Goal: Transaction & Acquisition: Download file/media

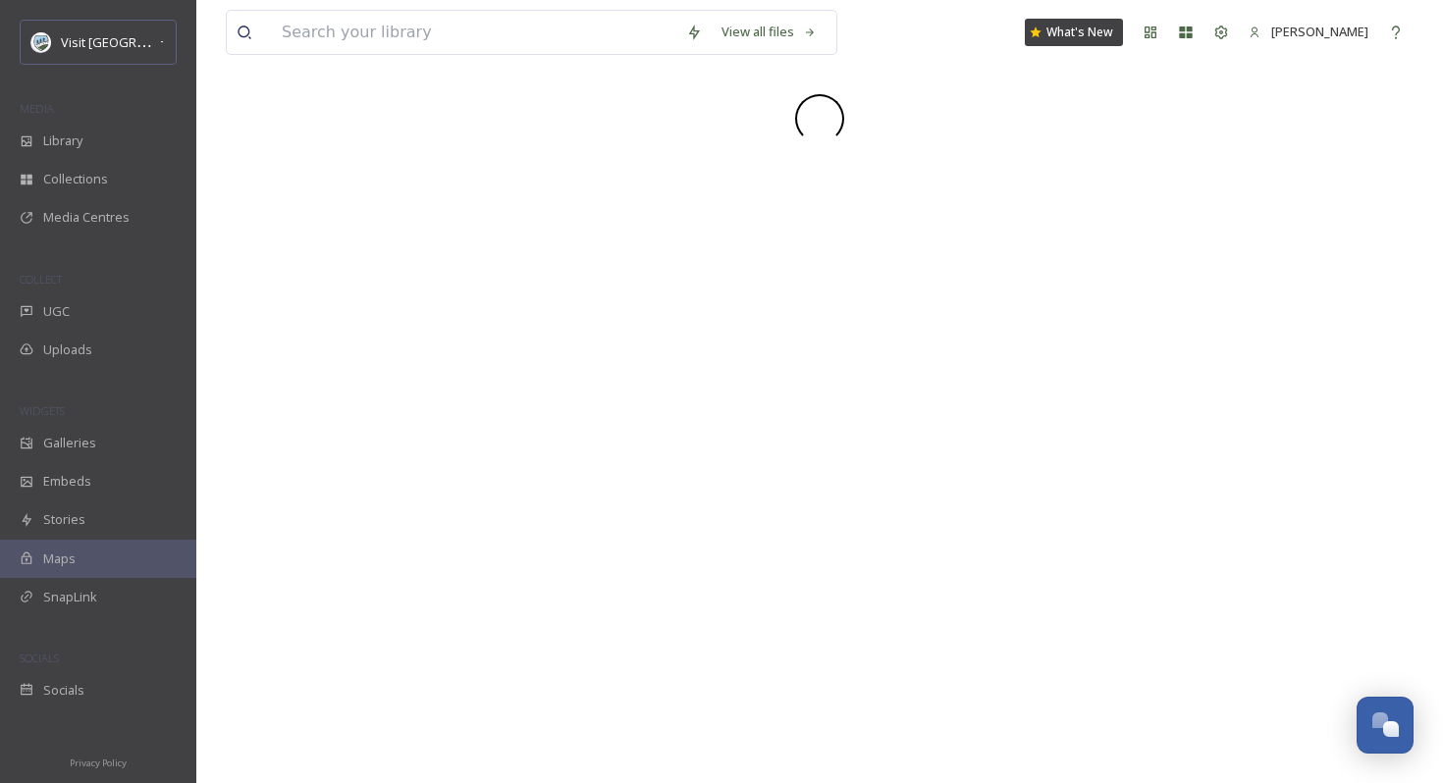
scroll to position [2976, 0]
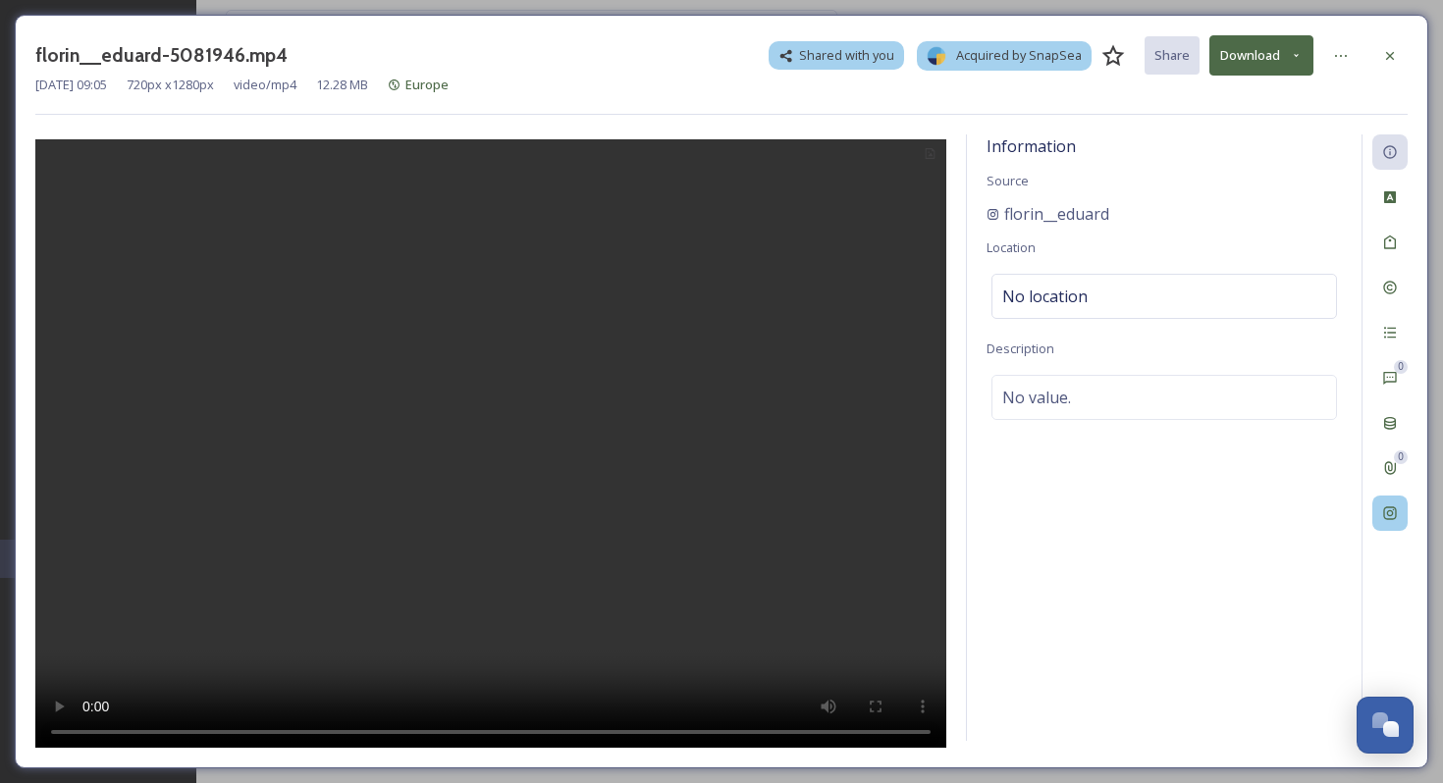
click at [1379, 515] on div at bounding box center [1389, 513] width 35 height 35
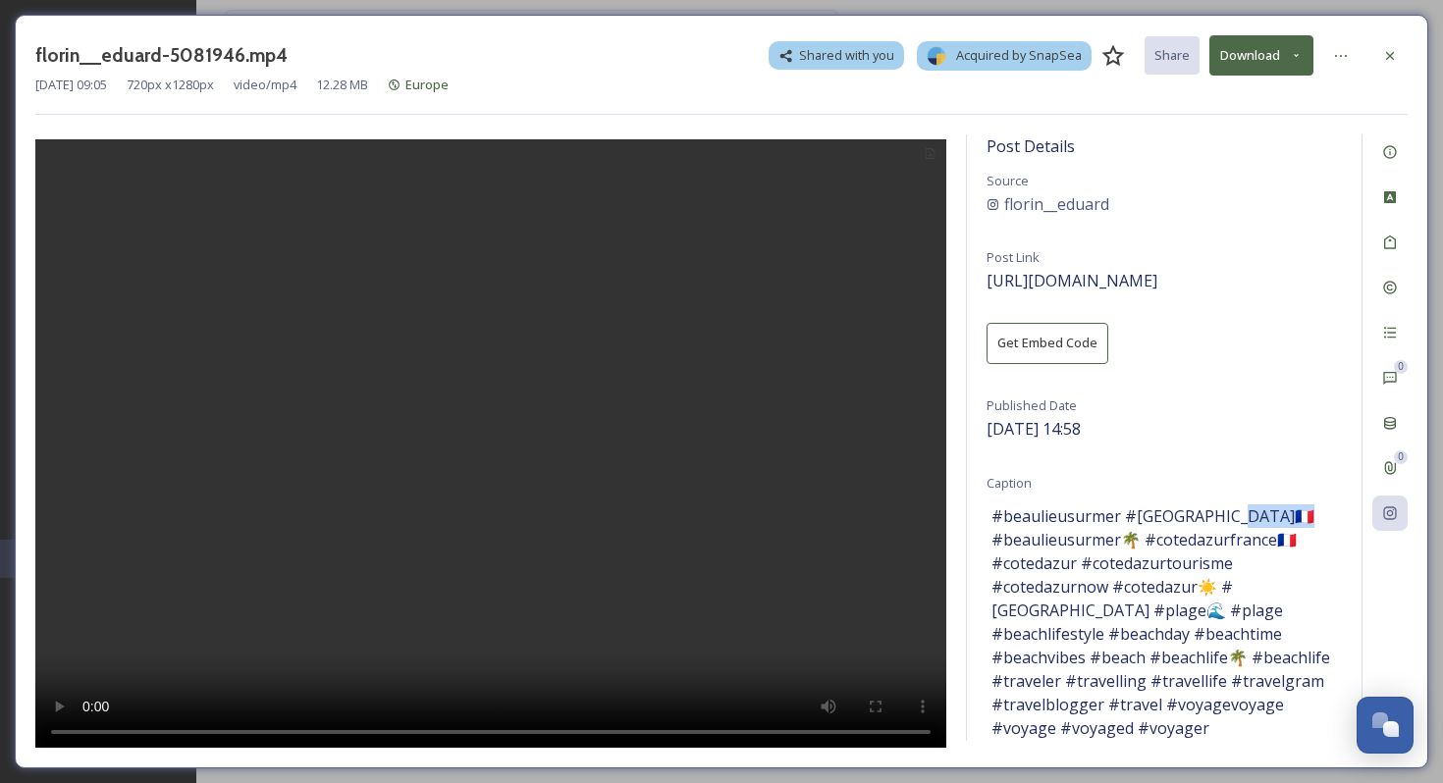
drag, startPoint x: 1058, startPoint y: 539, endPoint x: 1006, endPoint y: 545, distance: 52.3
click at [1006, 545] on span "#beaulieusurmer #france🇫🇷 #beaulieusurmer🌴 #cotedazurfrance🇫🇷 #cotedazur #coted…" at bounding box center [1163, 645] width 345 height 283
copy div "florin__eduard"
click at [1225, 51] on button "Download" at bounding box center [1261, 55] width 104 height 40
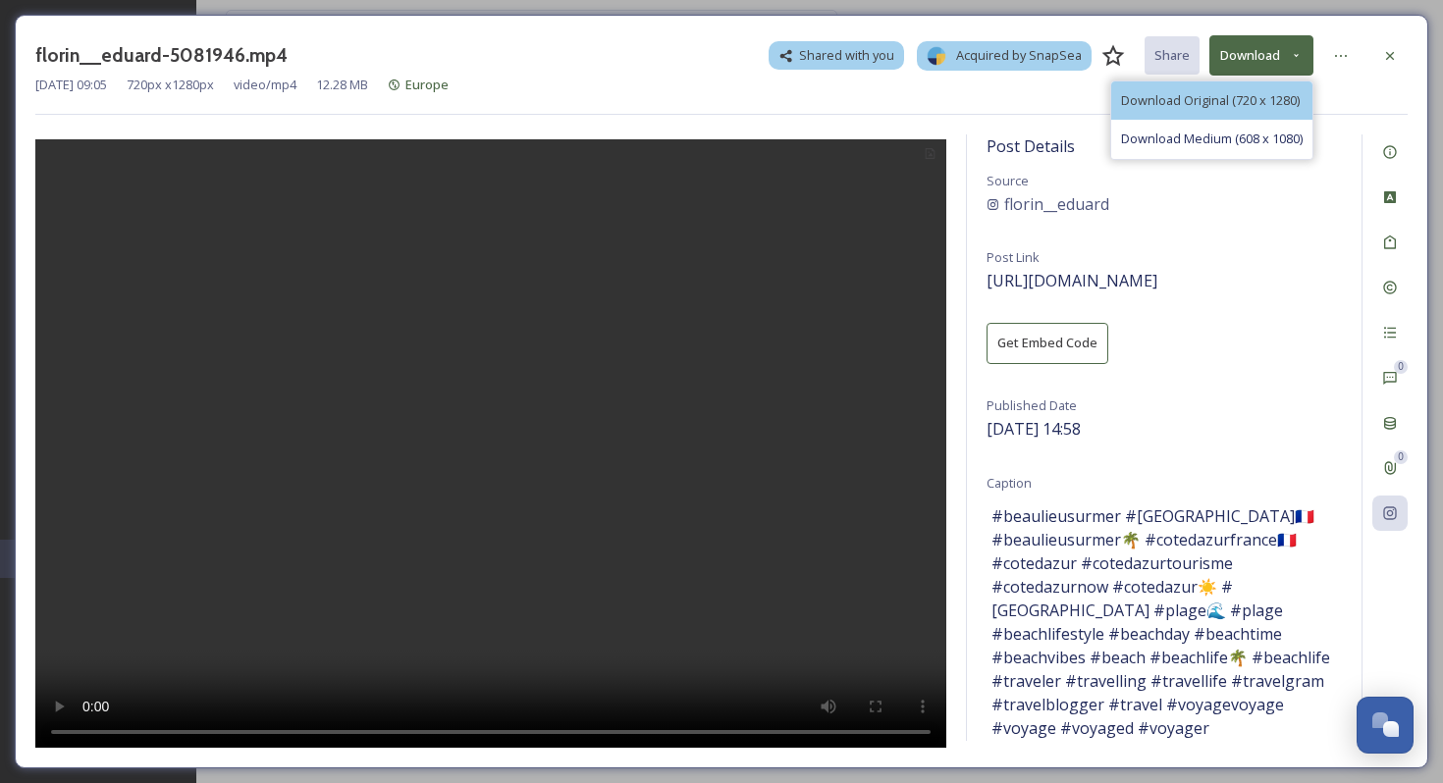
click at [1241, 106] on span "Download Original (720 x 1280)" at bounding box center [1210, 100] width 179 height 19
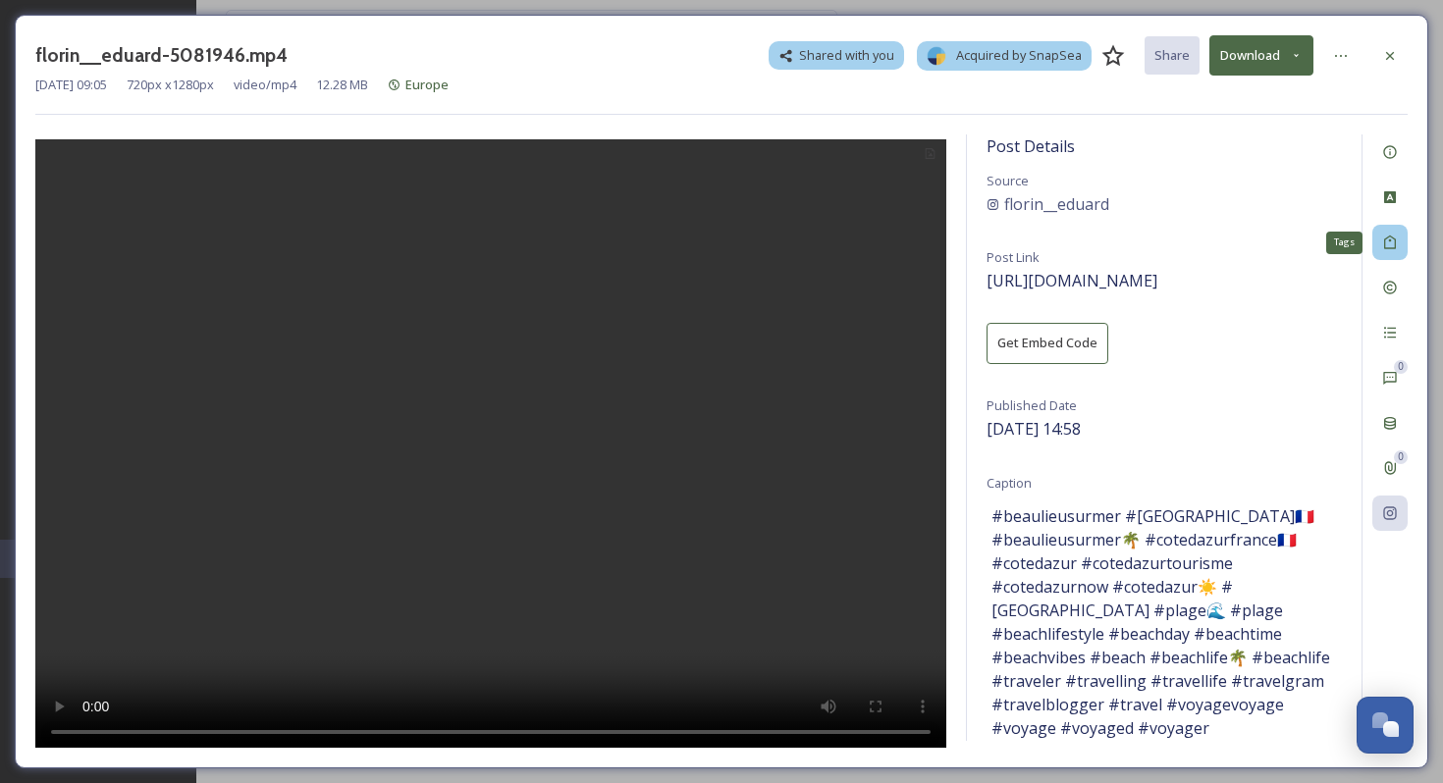
click at [1388, 241] on icon at bounding box center [1390, 243] width 16 height 16
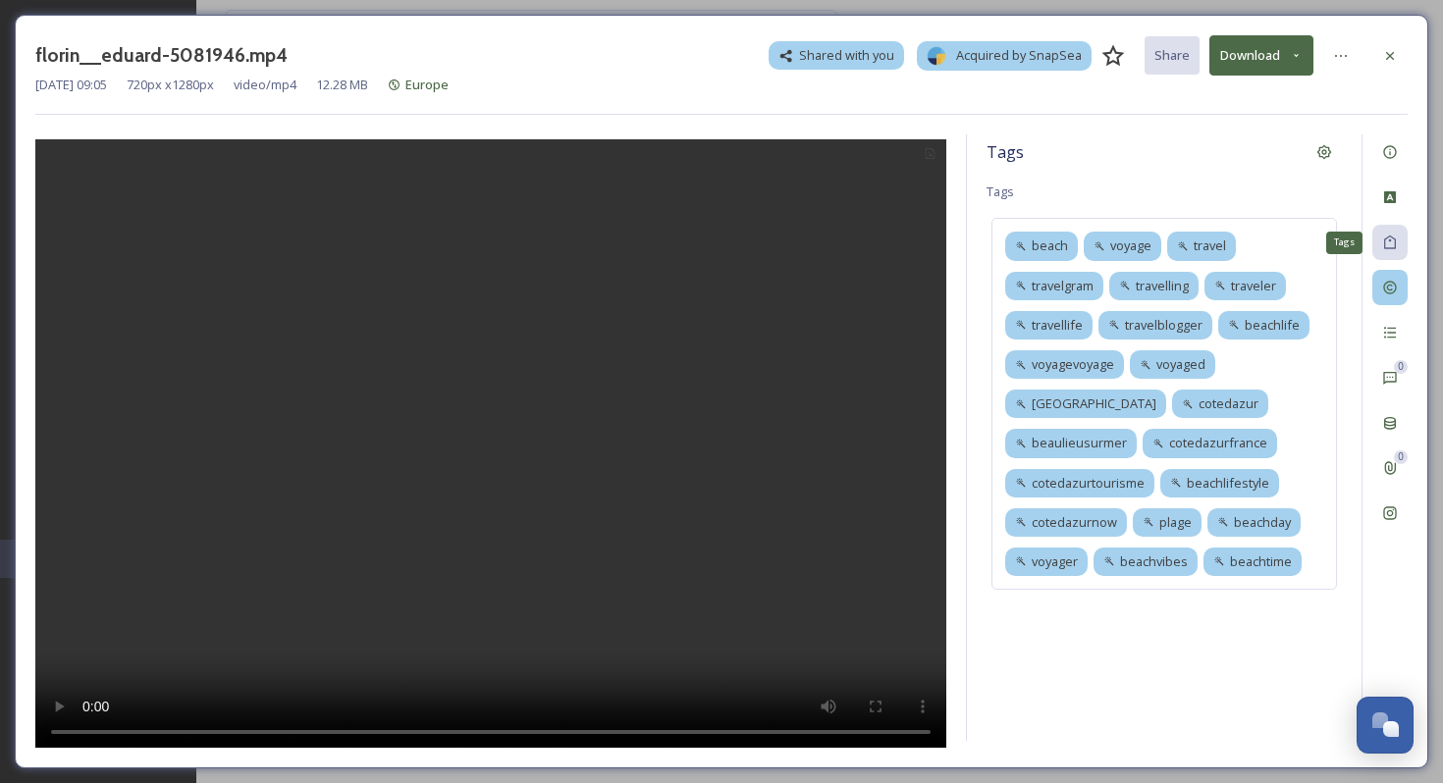
click at [1392, 297] on div at bounding box center [1389, 287] width 35 height 35
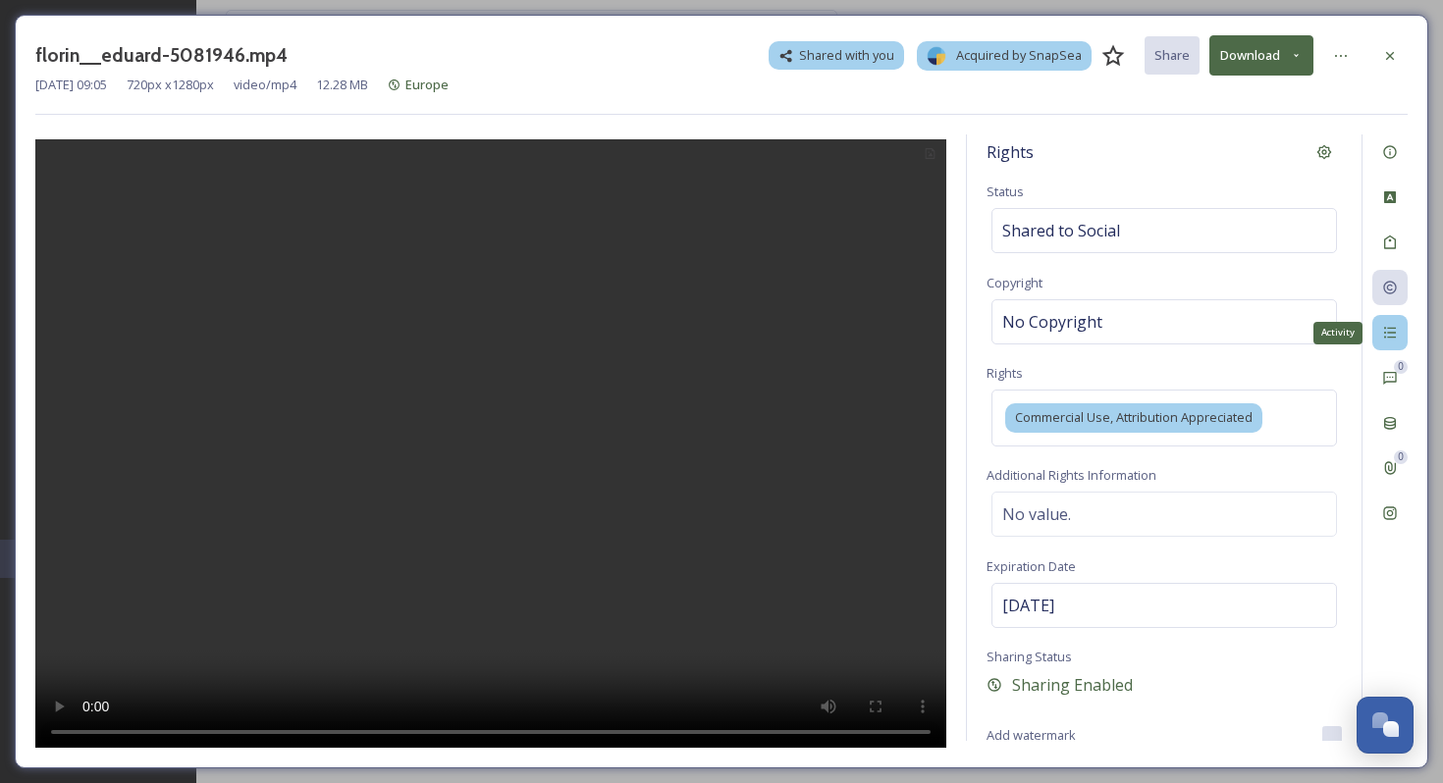
click at [1390, 349] on div "Activity" at bounding box center [1389, 332] width 35 height 35
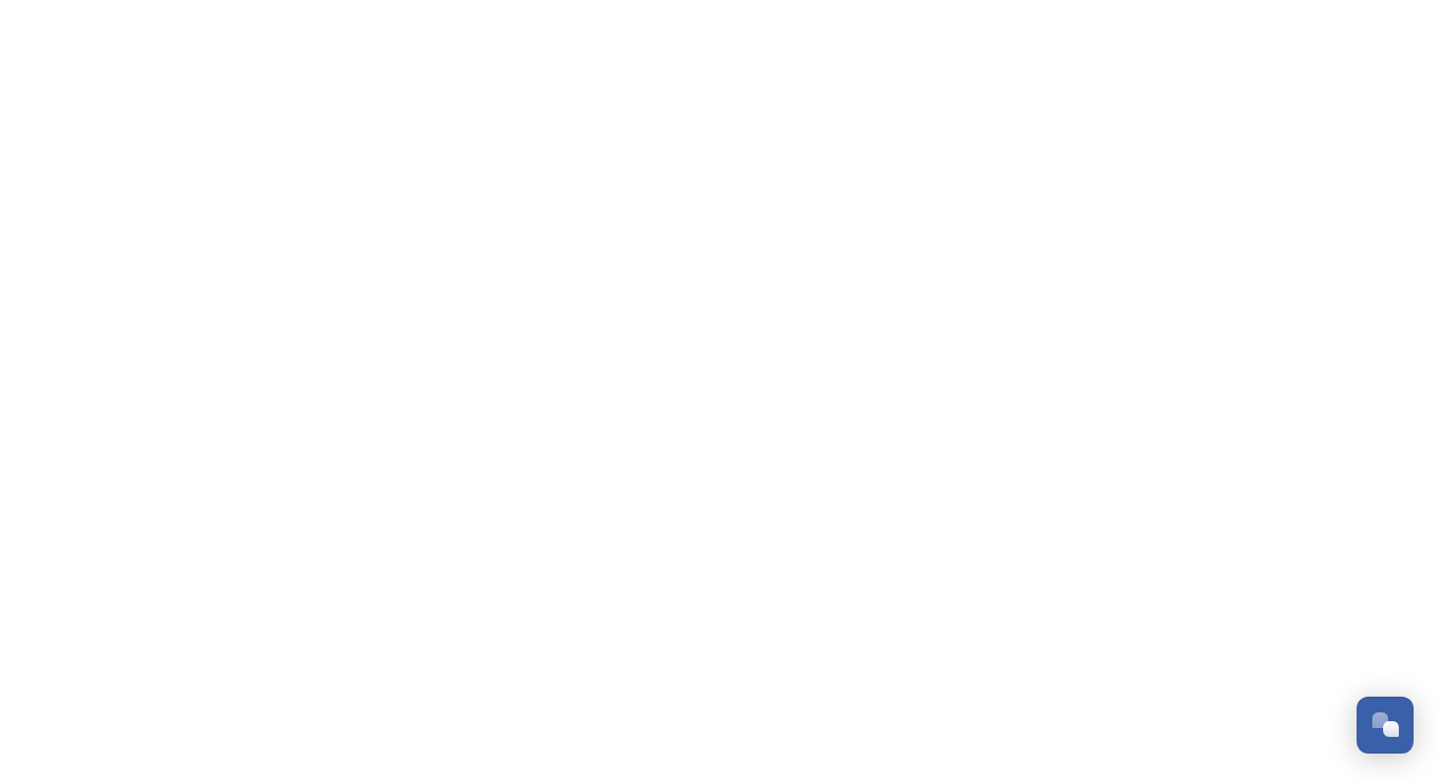
scroll to position [2976, 0]
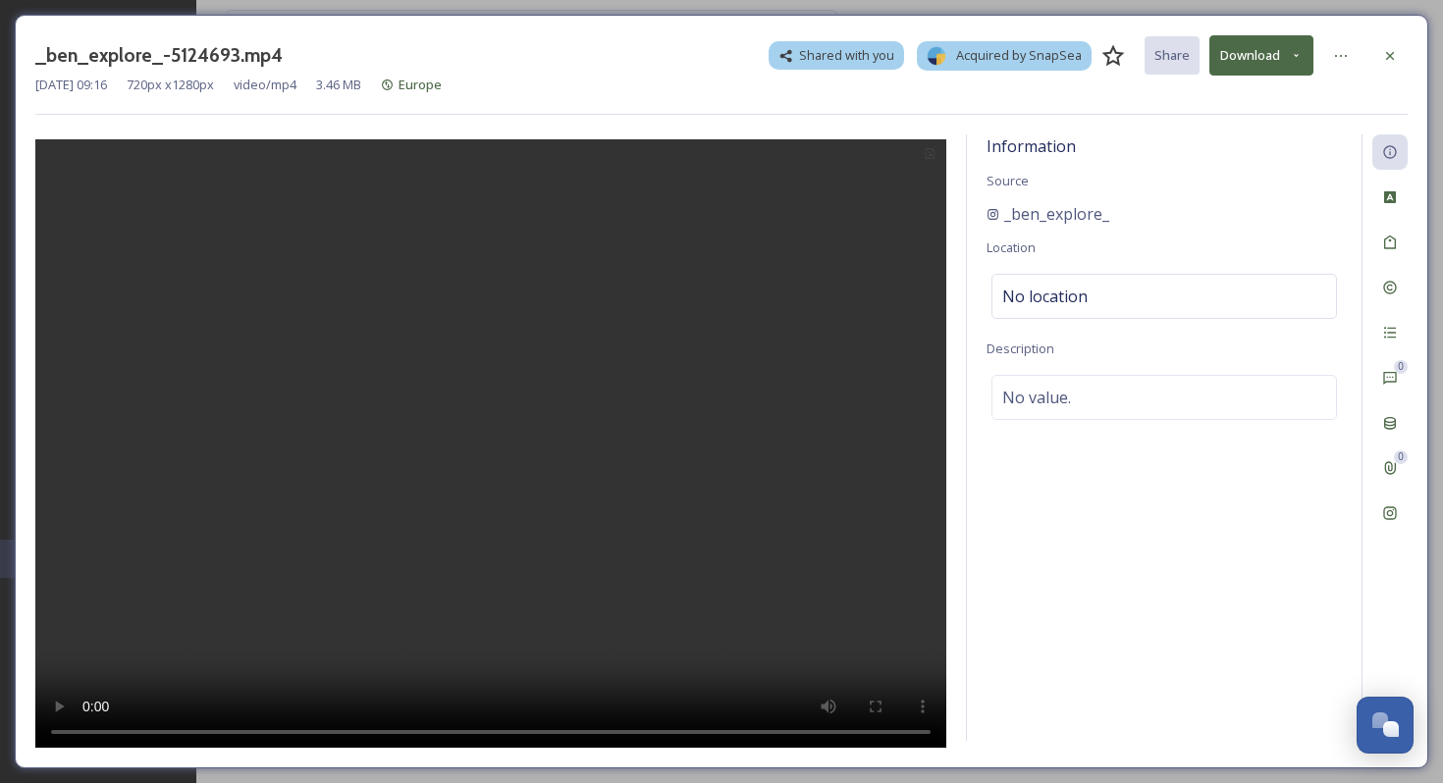
click at [1270, 68] on button "Download" at bounding box center [1261, 55] width 104 height 40
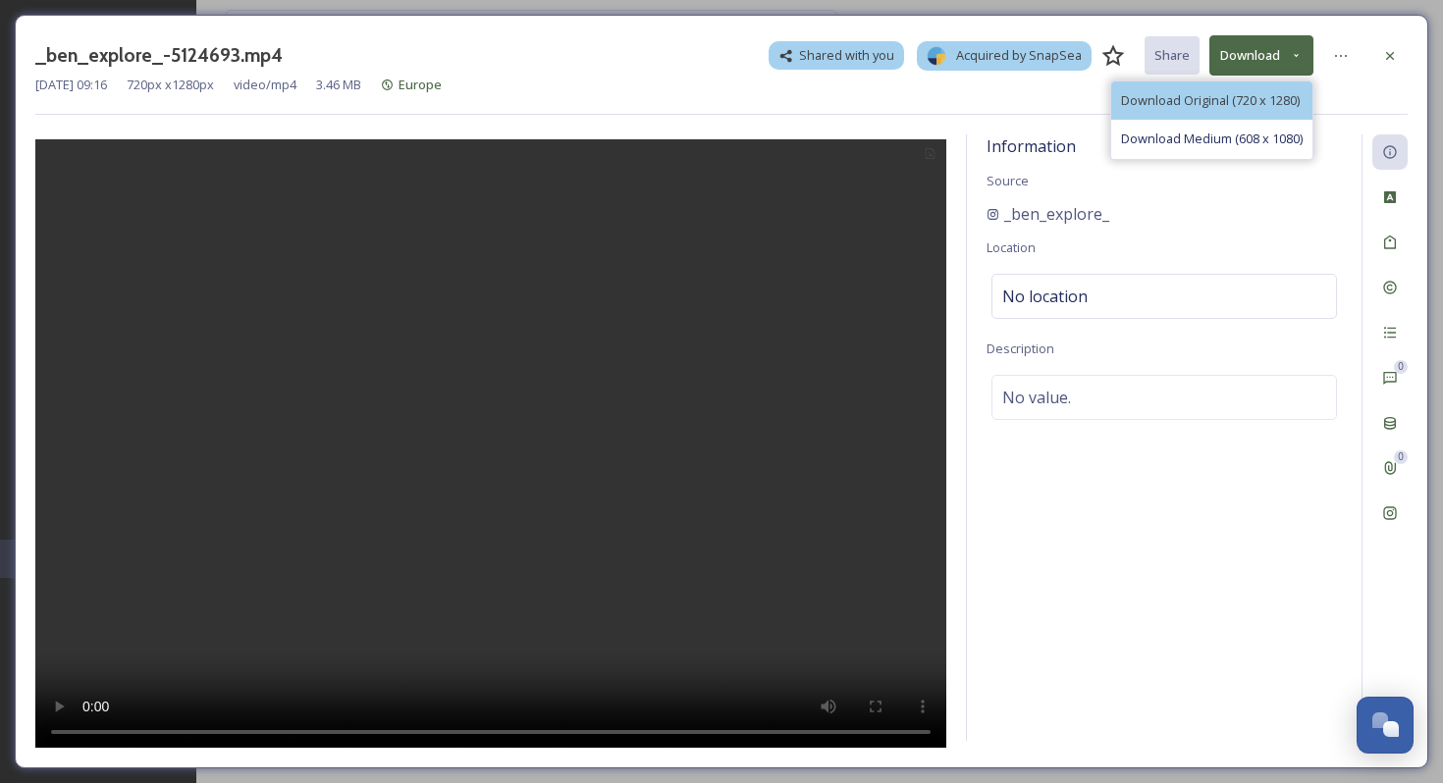
click at [1264, 105] on span "Download Original (720 x 1280)" at bounding box center [1210, 100] width 179 height 19
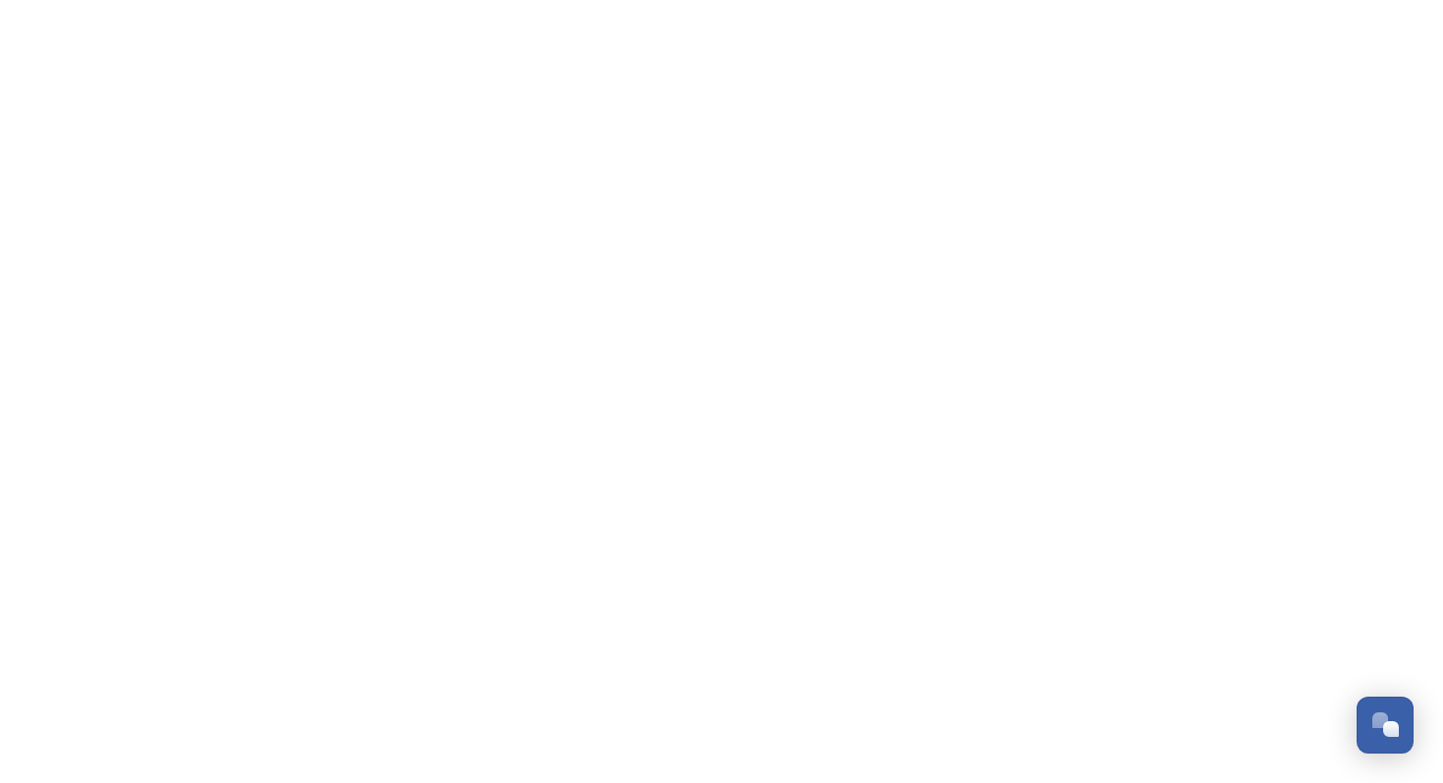
scroll to position [2976, 0]
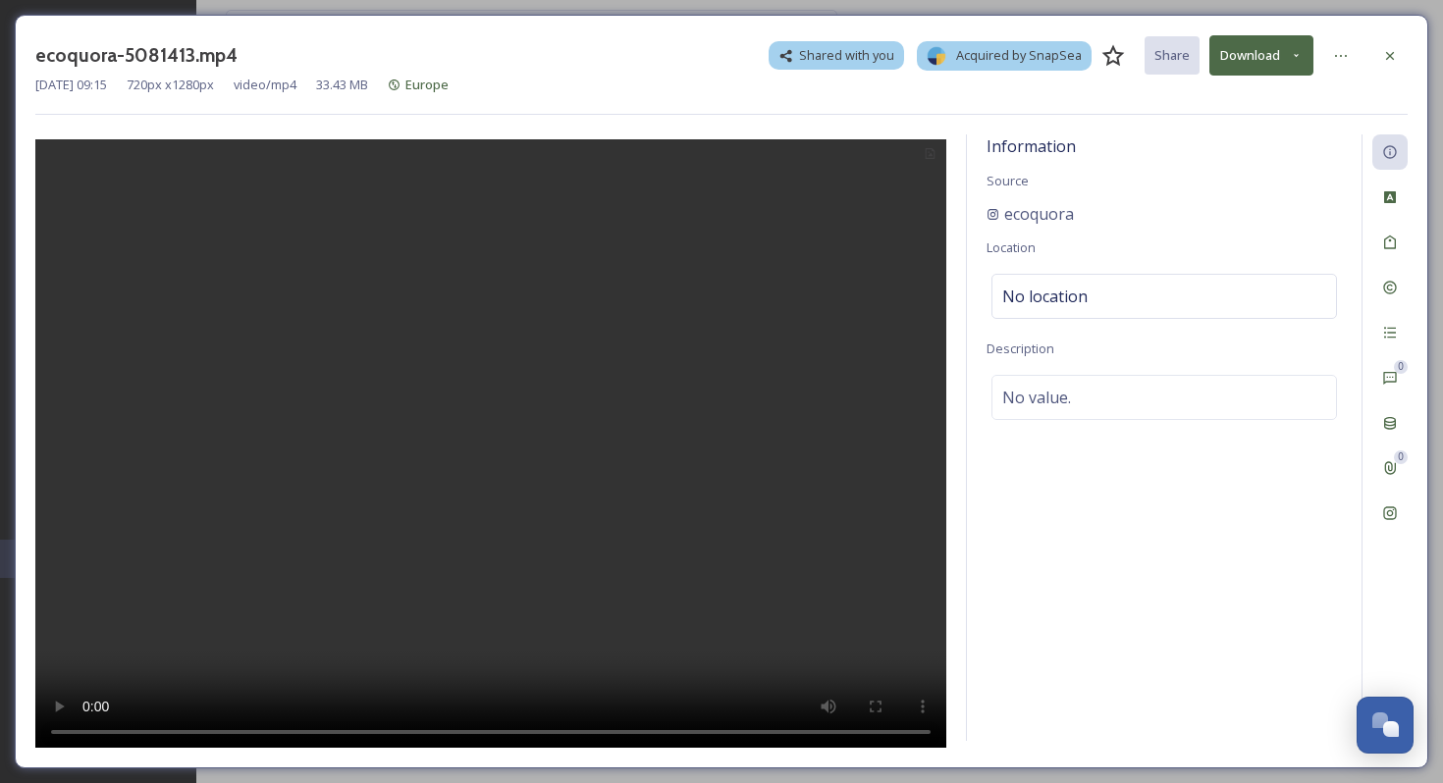
click at [1285, 57] on button "Download" at bounding box center [1261, 55] width 104 height 40
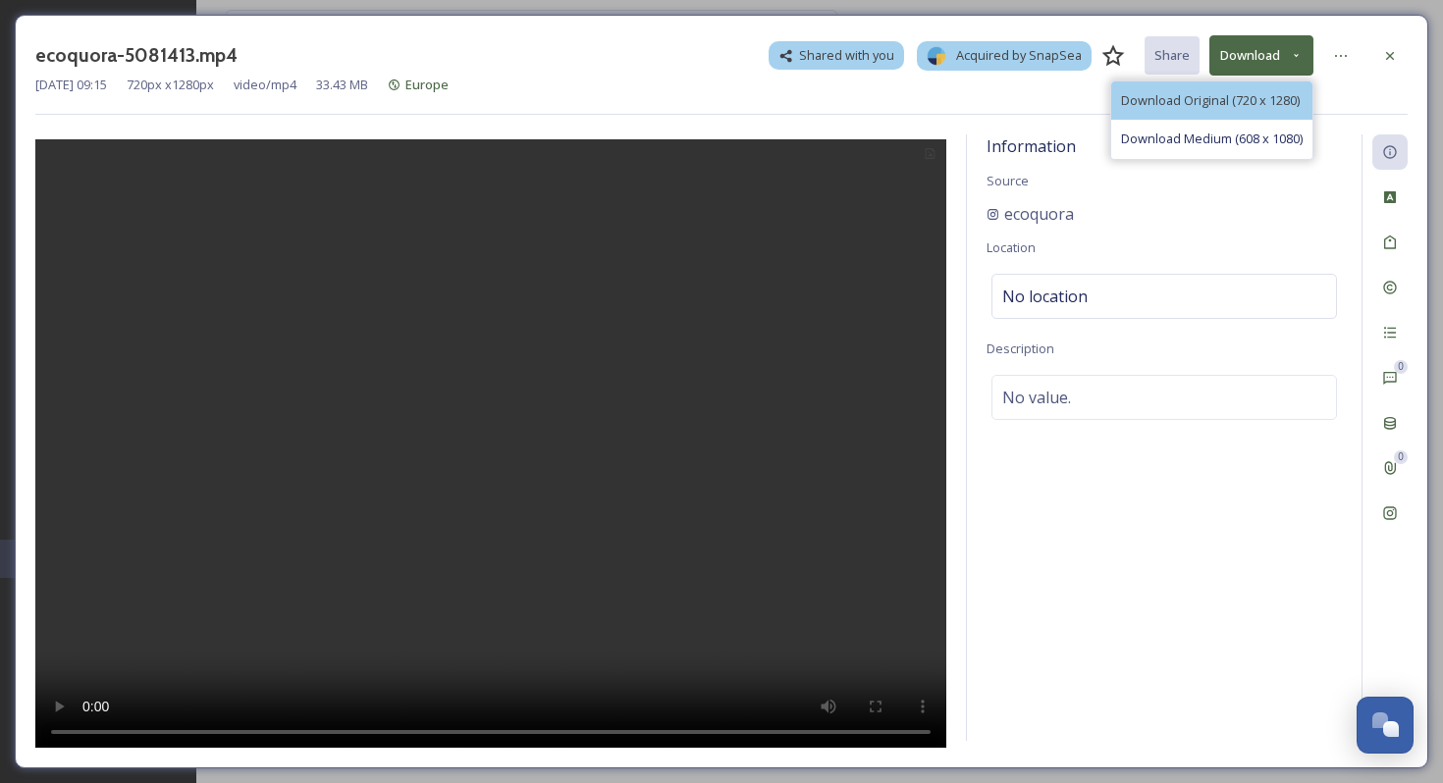
click at [1279, 91] on span "Download Original (720 x 1280)" at bounding box center [1210, 100] width 179 height 19
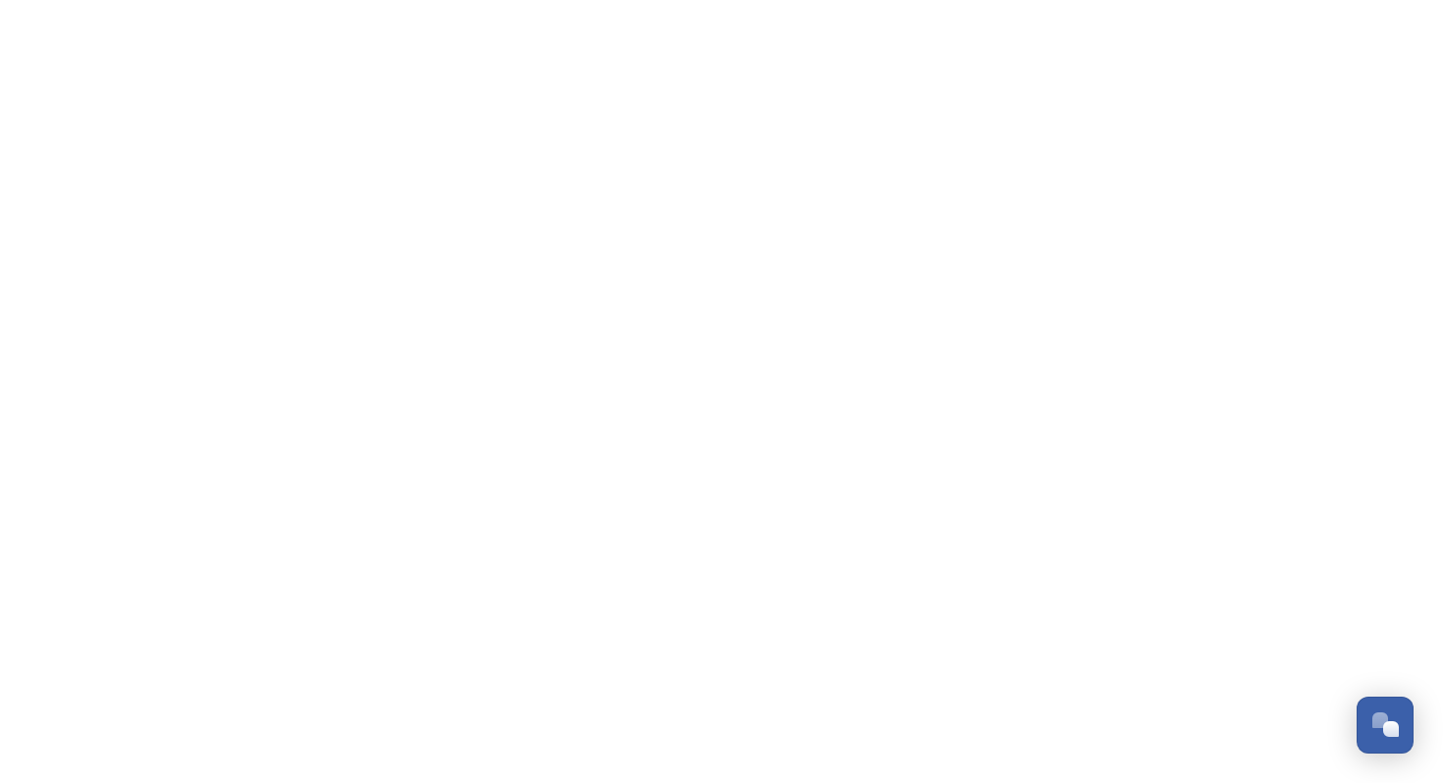
scroll to position [2976, 0]
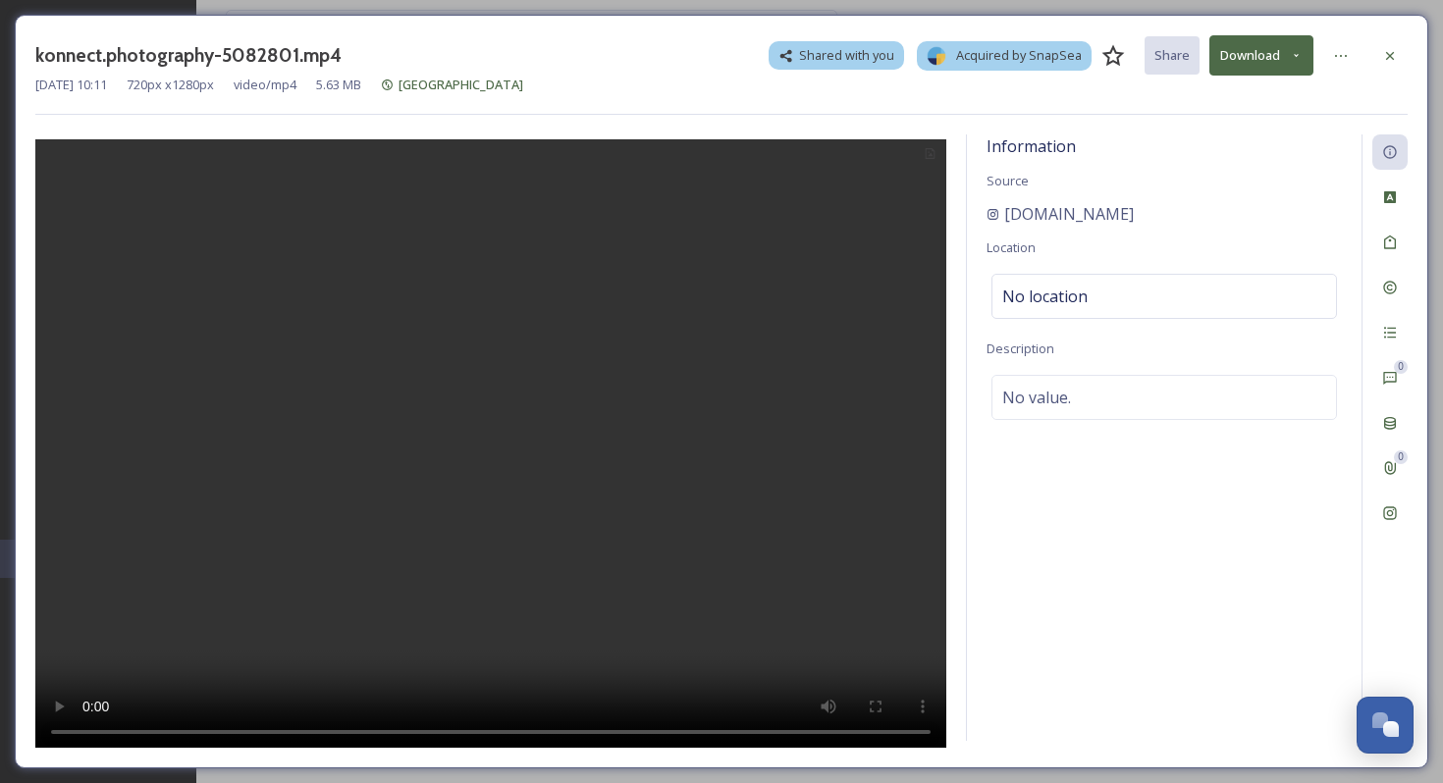
click at [1258, 71] on button "Download" at bounding box center [1261, 55] width 104 height 40
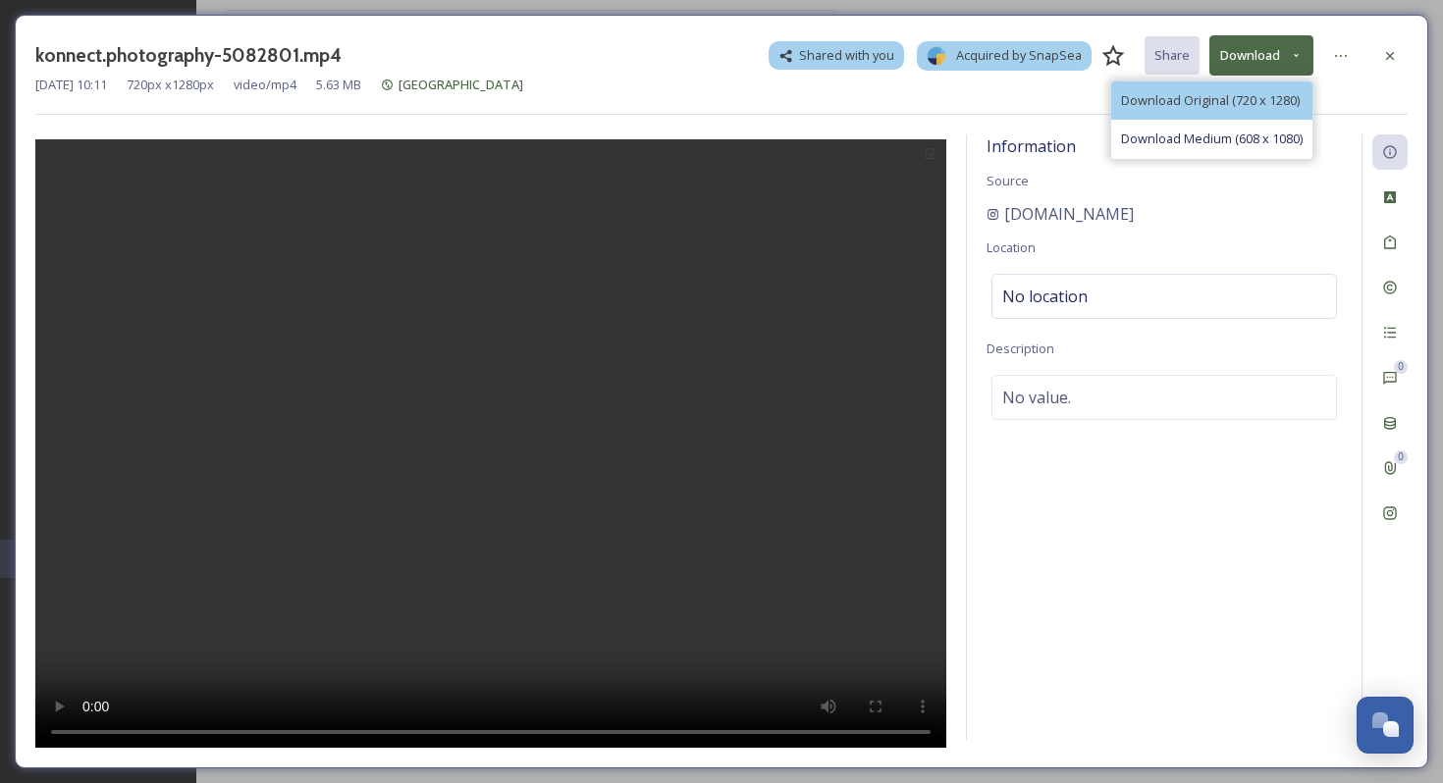
click at [1280, 106] on span "Download Original (720 x 1280)" at bounding box center [1210, 100] width 179 height 19
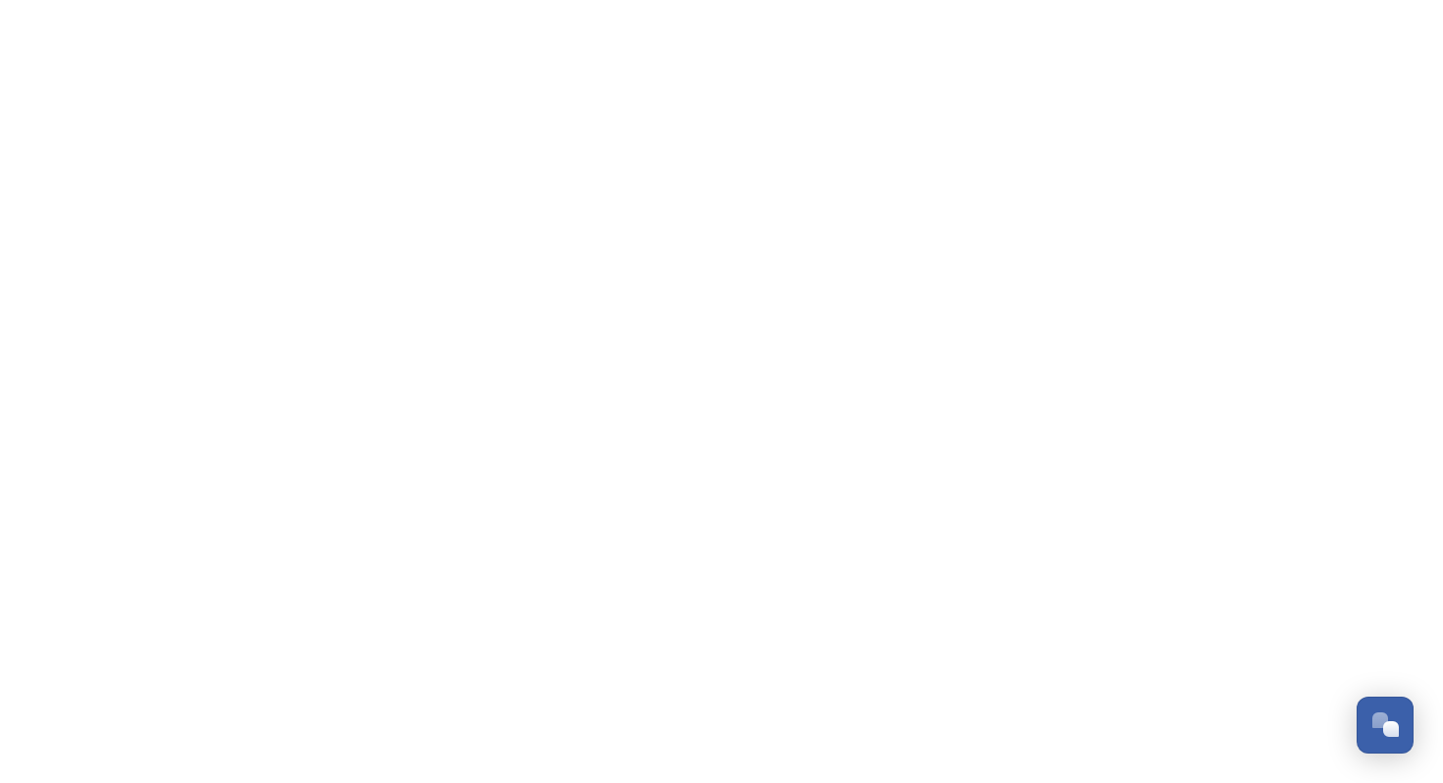
scroll to position [2976, 0]
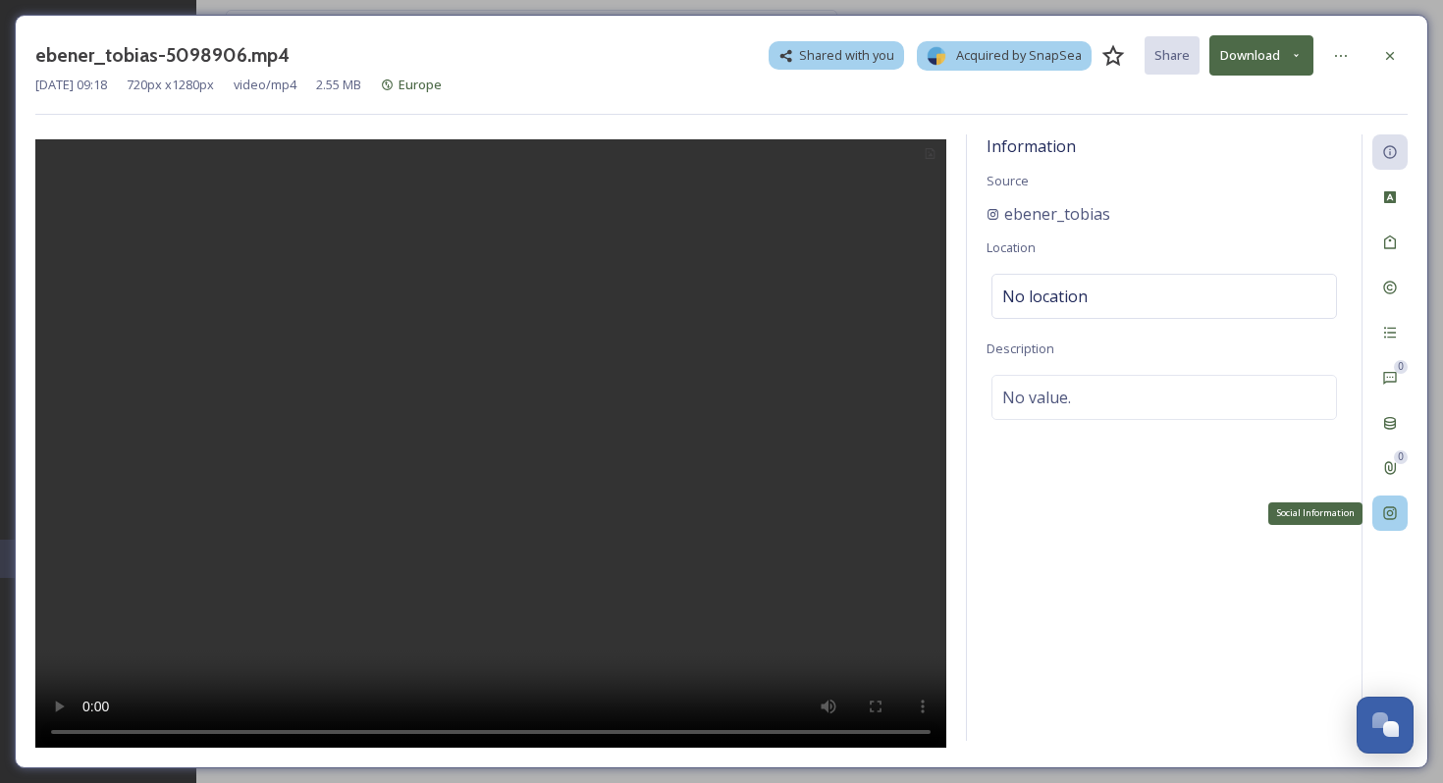
click at [1382, 499] on div "Social Information" at bounding box center [1389, 513] width 35 height 35
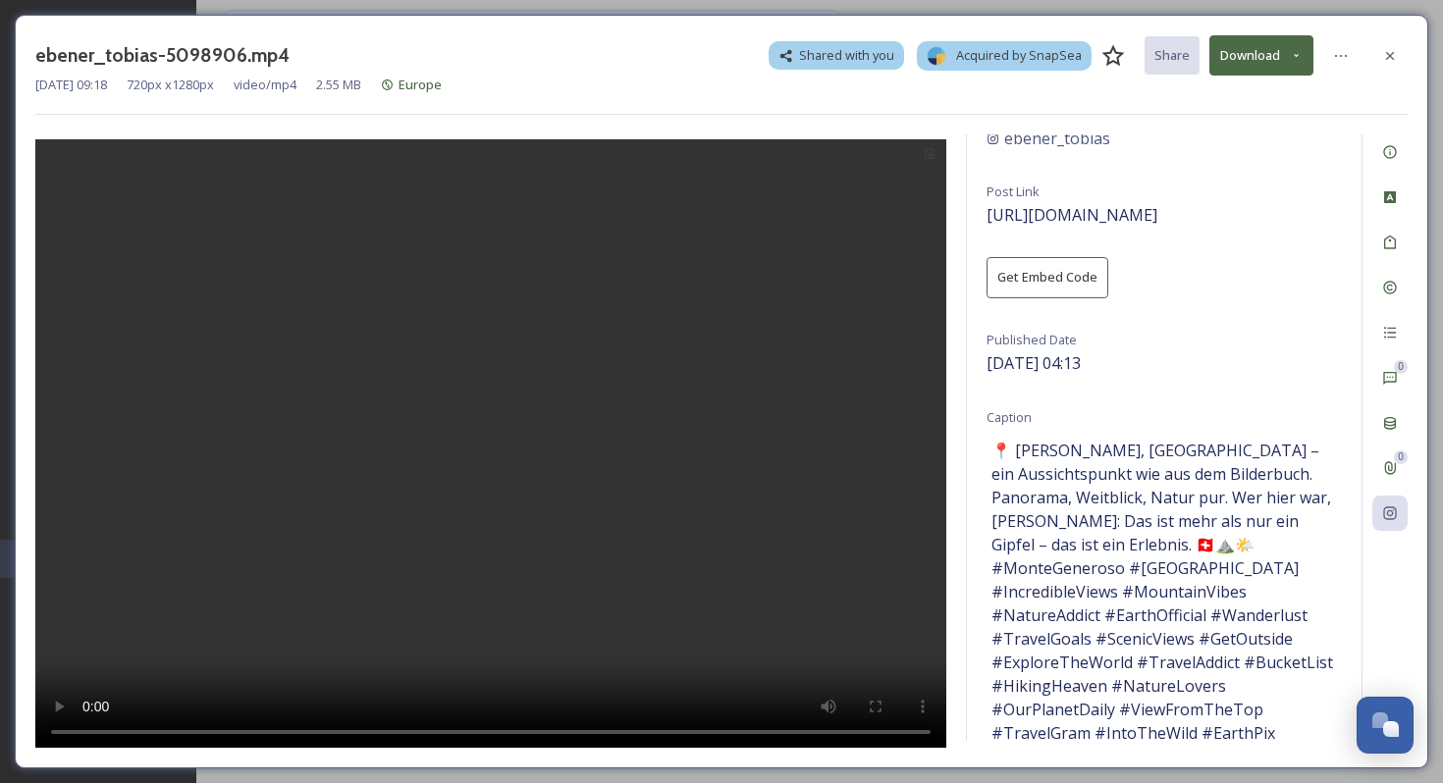
scroll to position [68, 0]
